Goal: Check status: Check status

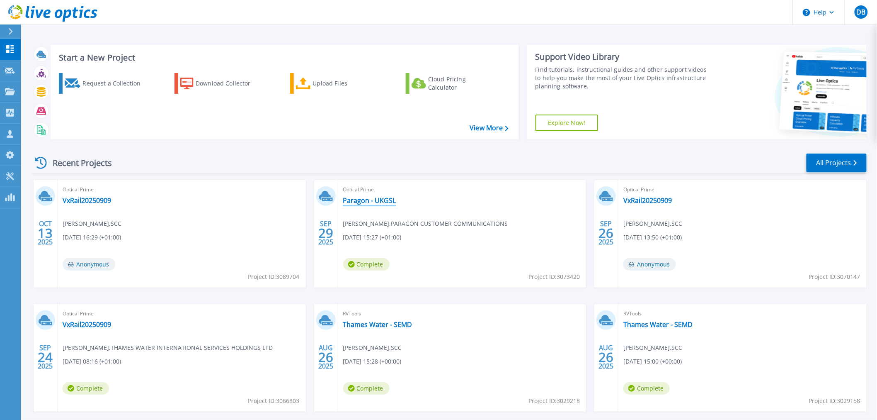
click at [377, 199] on link "Paragon - UKGSL" at bounding box center [369, 200] width 53 height 8
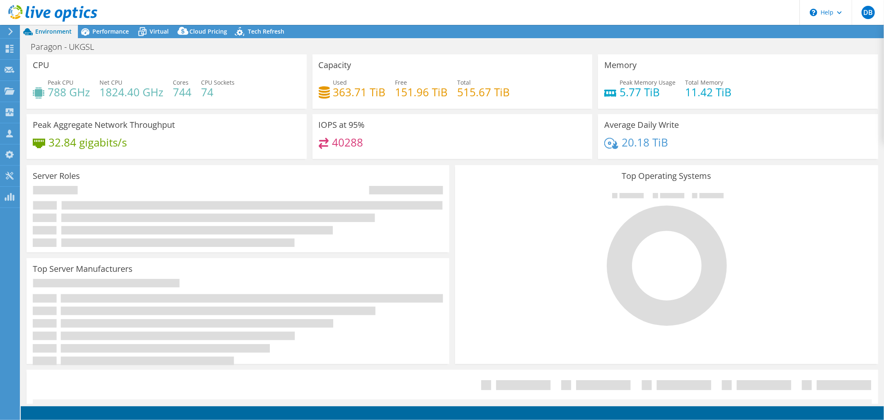
select select "USD"
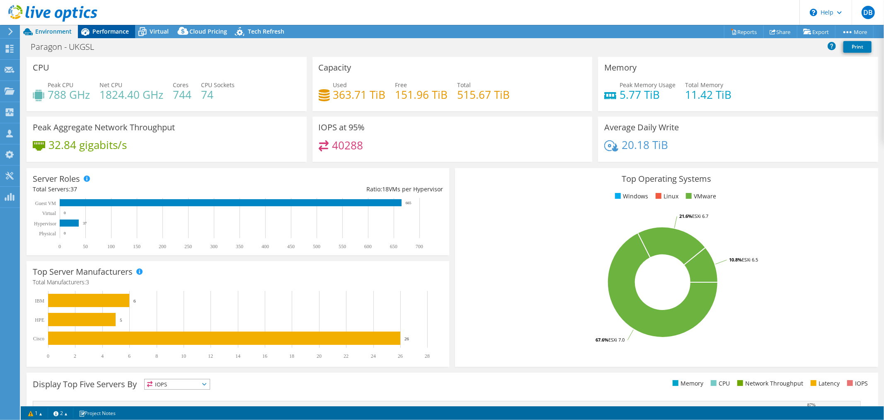
click at [115, 32] on span "Performance" at bounding box center [110, 31] width 36 height 8
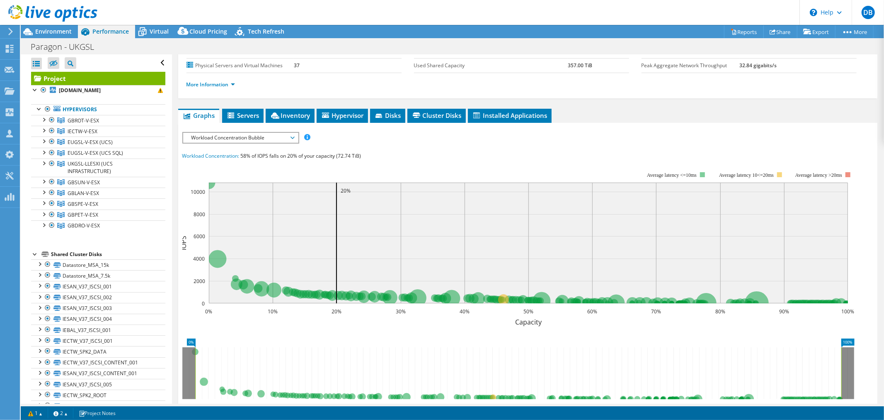
scroll to position [92, 0]
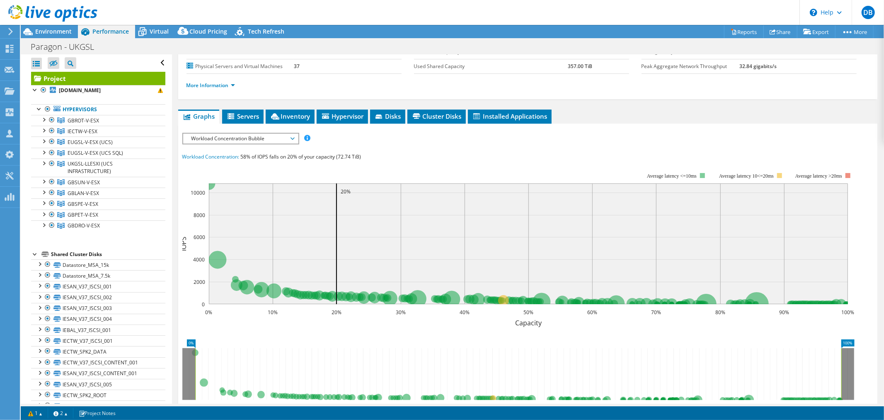
click at [295, 134] on span "Workload Concentration Bubble" at bounding box center [240, 139] width 115 height 10
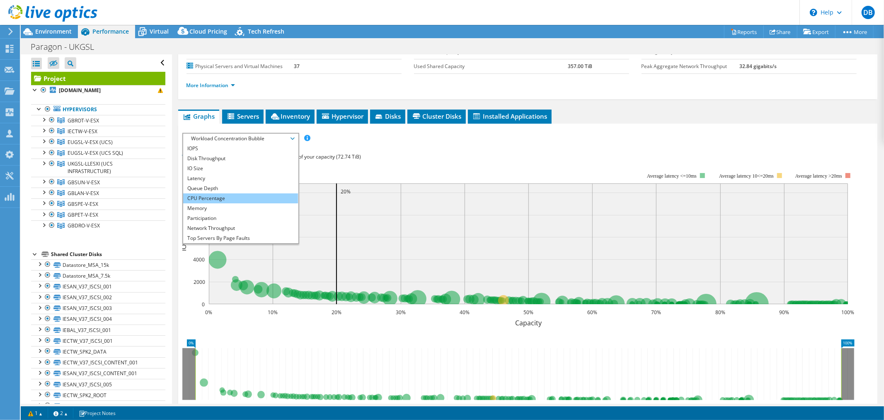
click at [227, 196] on li "CPU Percentage" at bounding box center [240, 198] width 115 height 10
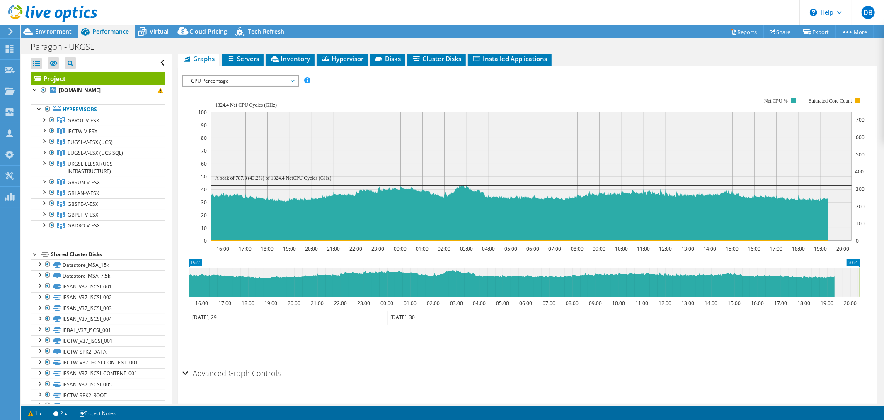
scroll to position [166, 0]
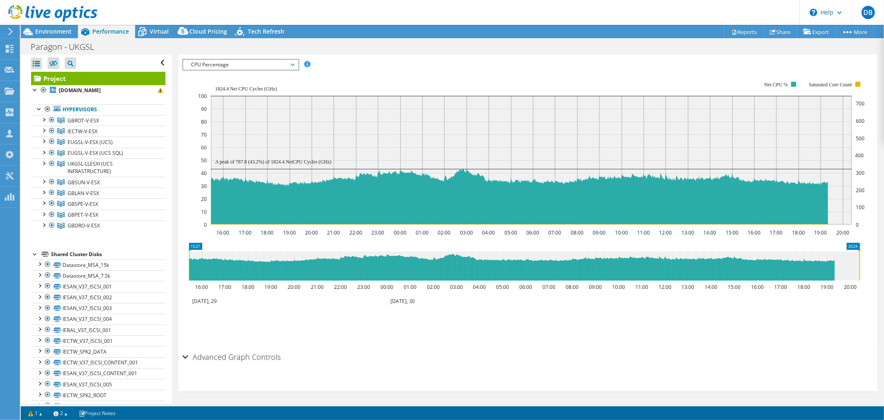
click at [182, 355] on div "Advanced Graph Controls" at bounding box center [527, 357] width 691 height 18
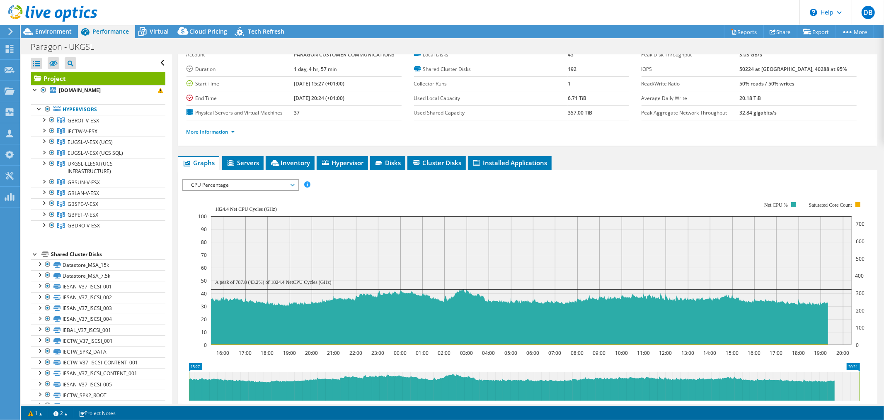
scroll to position [0, 0]
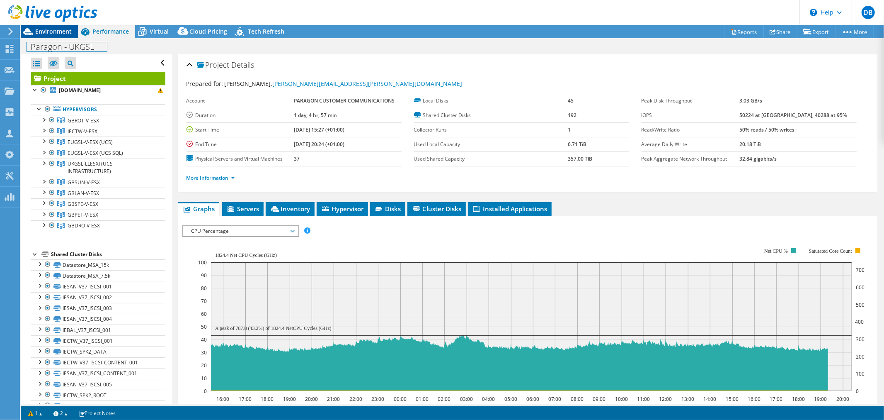
drag, startPoint x: 63, startPoint y: 38, endPoint x: 55, endPoint y: 27, distance: 13.4
click at [58, 33] on div "Project Actions Project Actions Reports Share Export vSAN ReadyNode Sizer" at bounding box center [453, 222] width 864 height 395
click at [55, 27] on span "Environment" at bounding box center [53, 31] width 36 height 8
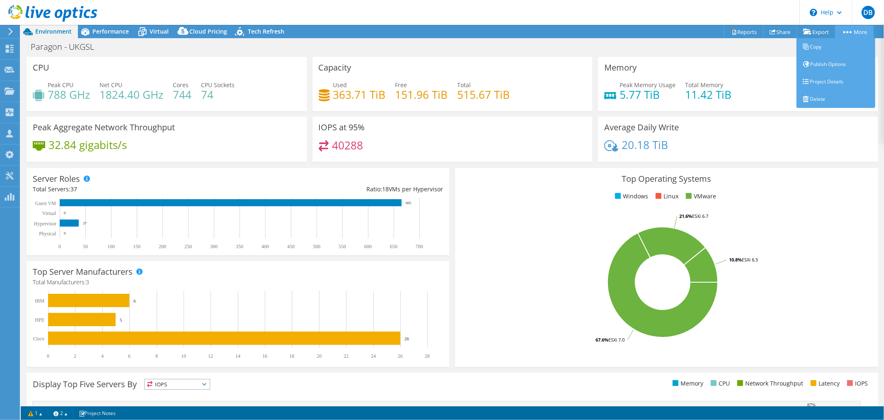
click at [846, 29] on link "More" at bounding box center [855, 31] width 39 height 13
click at [842, 77] on link "Project Details" at bounding box center [836, 81] width 79 height 17
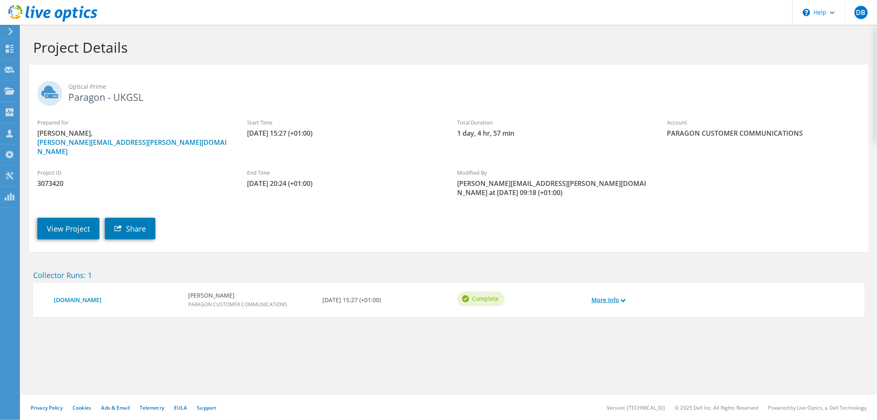
click at [625, 298] on use at bounding box center [624, 300] width 4 height 4
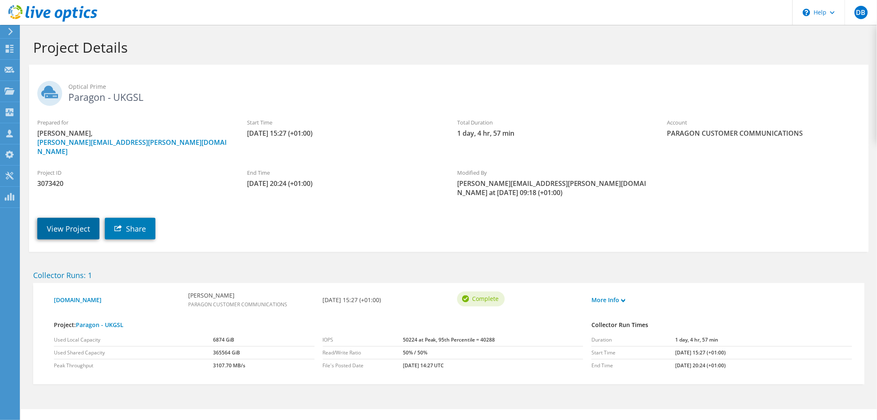
click at [72, 218] on link "View Project" at bounding box center [68, 229] width 62 height 22
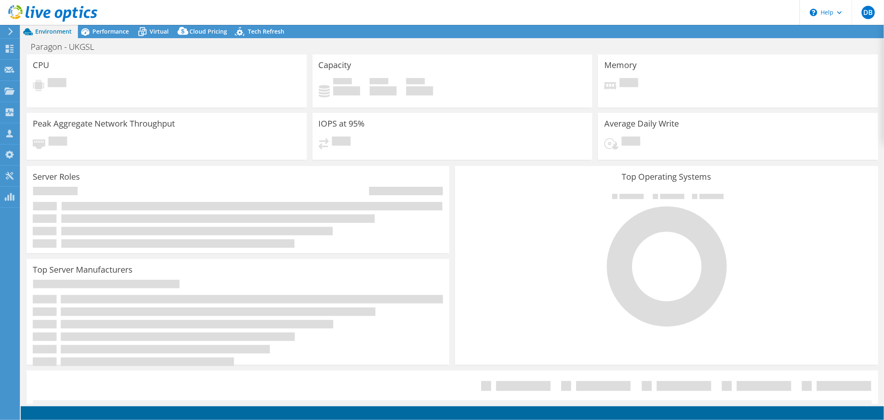
select select "USD"
